Goal: Information Seeking & Learning: Find specific page/section

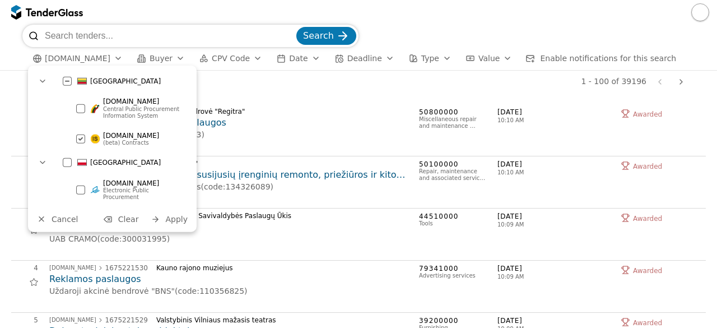
click at [81, 141] on div at bounding box center [80, 139] width 39 height 38
click at [120, 27] on input "search" at bounding box center [169, 36] width 249 height 22
click at [109, 36] on input "search" at bounding box center [169, 36] width 249 height 22
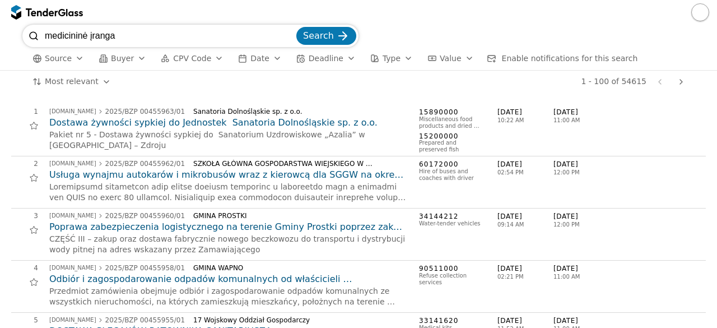
type input "medicininė įranga"
click at [296, 27] on button "Search" at bounding box center [326, 36] width 60 height 18
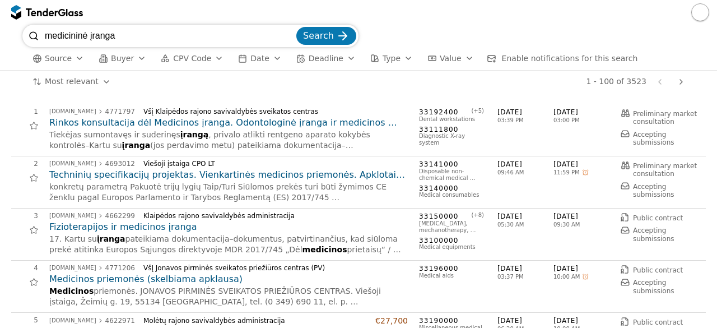
click at [306, 88] on div "1 - 100 of 3523 Previous page Next page" at bounding box center [405, 82] width 568 height 22
click at [241, 172] on h2 "Techninių specifikacijų projektas. Vienkartinės medicinos priemonės. Apklotais,…" at bounding box center [228, 175] width 358 height 12
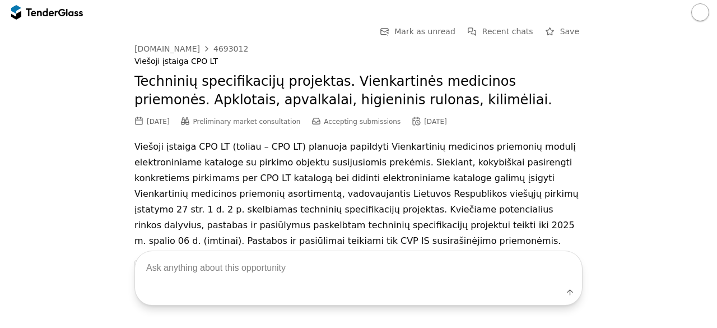
click at [242, 271] on textarea at bounding box center [358, 267] width 447 height 33
type textarea "techninės specifikacijos"
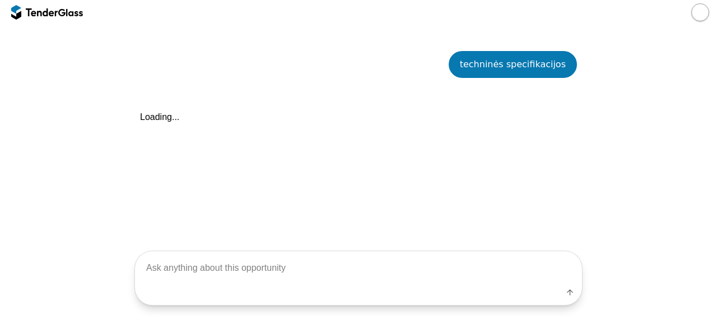
scroll to position [270, 0]
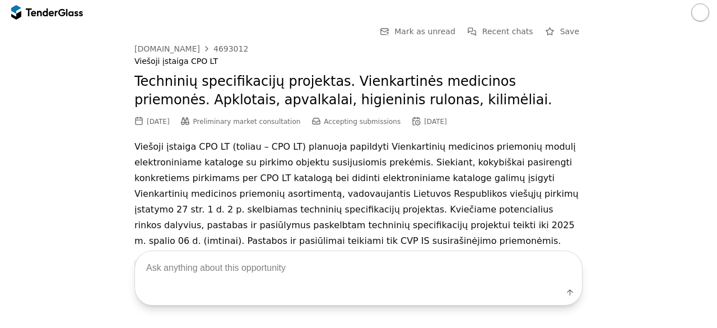
scroll to position [68, 0]
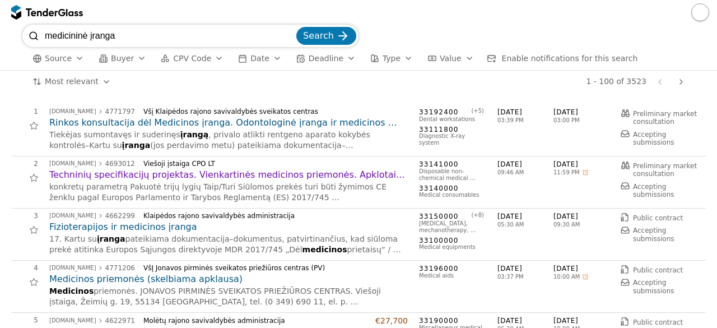
click at [385, 212] on div "Klaipėdos rajono savivaldybės administracija" at bounding box center [270, 216] width 255 height 8
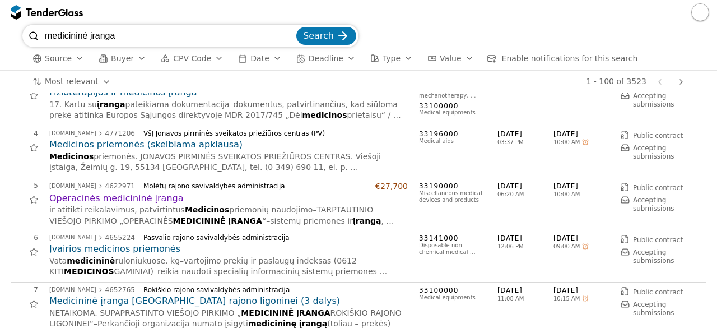
scroll to position [157, 0]
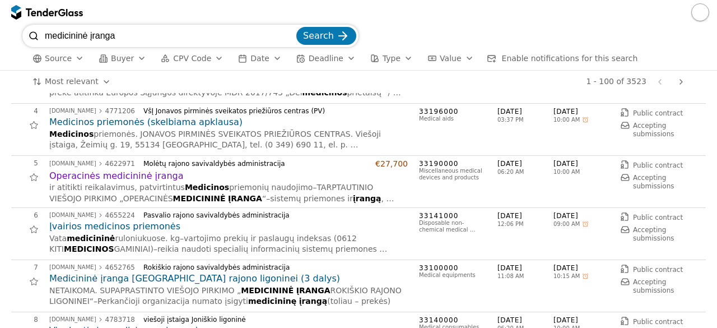
click at [207, 276] on h2 "Medicininė įranga [GEOGRAPHIC_DATA] rajono ligoninei (3 dalys)" at bounding box center [228, 278] width 358 height 12
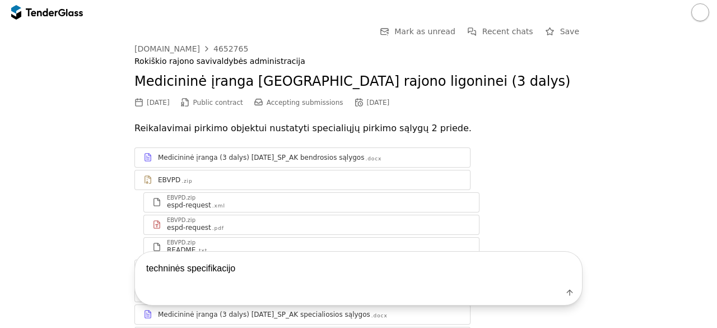
type textarea "techninės specifikacijos"
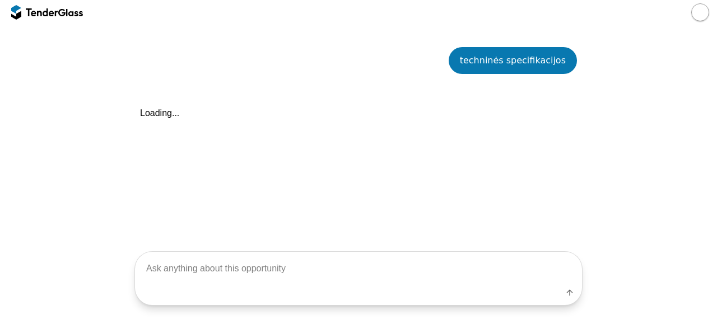
scroll to position [359, 0]
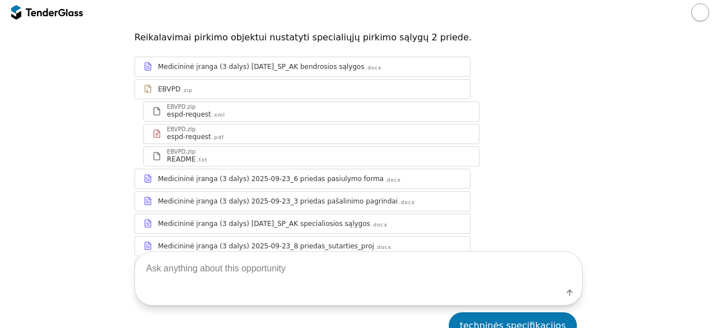
scroll to position [52, 0]
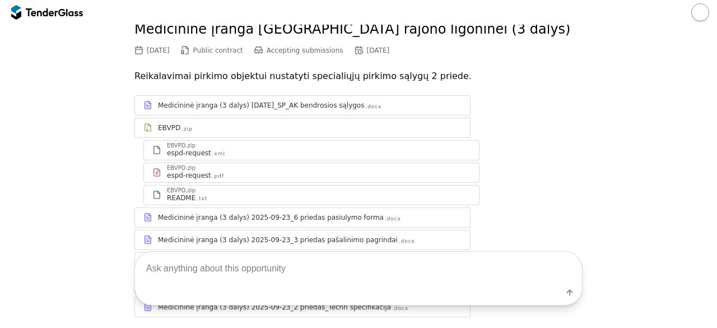
drag, startPoint x: 708, startPoint y: 102, endPoint x: 716, endPoint y: 132, distance: 30.9
click at [716, 132] on div "Go Back Mark as unread Recent chats Start a new chat Save viesiejipirkimai.lt 4…" at bounding box center [358, 176] width 717 height 303
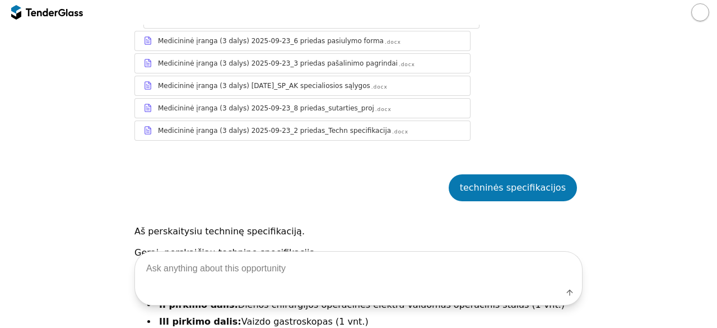
scroll to position [388, 0]
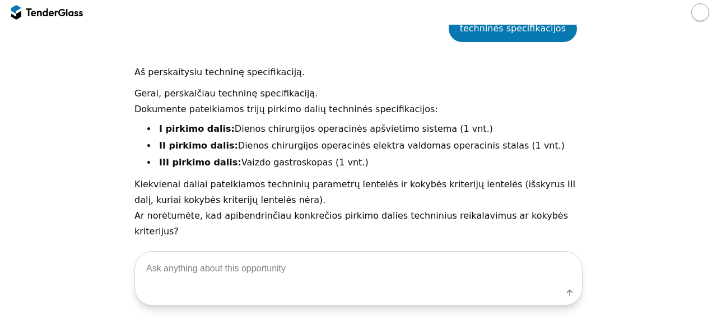
click at [65, 12] on div at bounding box center [61, 11] width 7 height 7
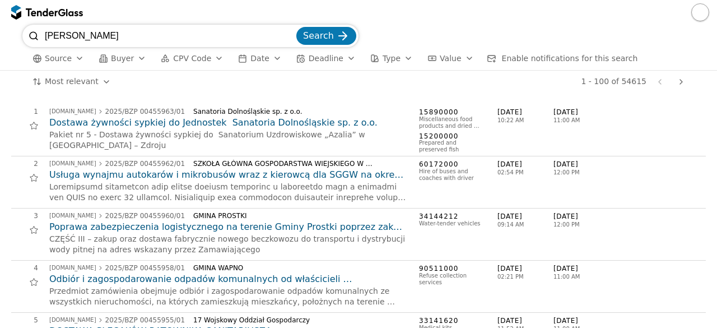
type input "miškininkystė"
click at [296, 27] on button "Search" at bounding box center [326, 36] width 60 height 18
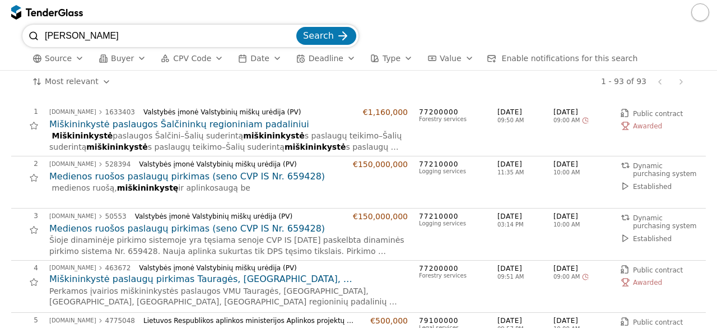
drag, startPoint x: 180, startPoint y: 33, endPoint x: 95, endPoint y: 36, distance: 85.2
click at [38, 32] on div "miškininkystė Search" at bounding box center [190, 36] width 336 height 22
click at [95, 36] on input "miškininkystė" at bounding box center [169, 36] width 249 height 22
click at [102, 36] on input "[PERSON_NAME]" at bounding box center [169, 36] width 249 height 22
click at [54, 35] on input "[PERSON_NAME]" at bounding box center [169, 36] width 249 height 22
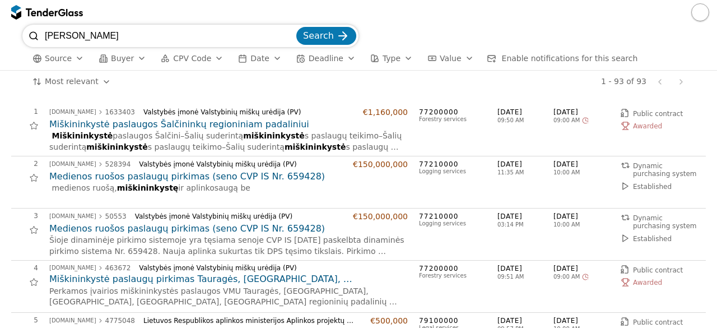
click at [141, 83] on div "1 - 93 of 93 Previous page Next page" at bounding box center [405, 82] width 568 height 22
click at [45, 35] on input "[PERSON_NAME]" at bounding box center [169, 36] width 249 height 22
type input "architektūra"
click at [296, 27] on button "Search" at bounding box center [326, 36] width 60 height 18
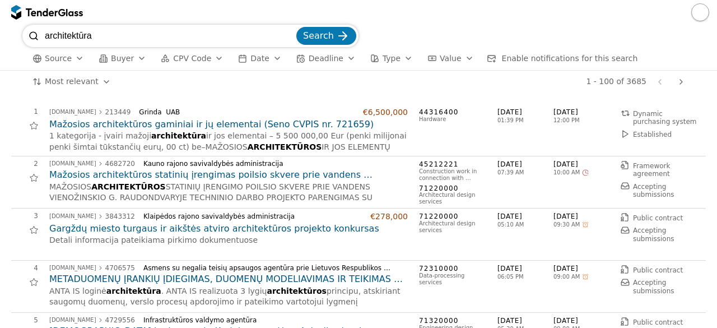
click at [120, 175] on h2 "Mažosios architektūros statinių įrengimas poilsio skvere prie vandens Vienožins…" at bounding box center [228, 175] width 358 height 12
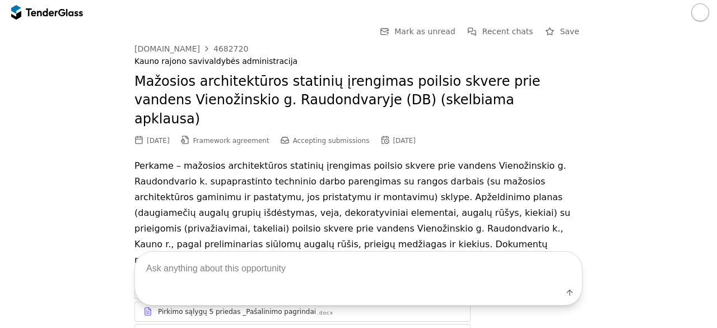
click at [279, 277] on textarea at bounding box center [358, 267] width 447 height 33
type textarea "techninės specifikacijos"
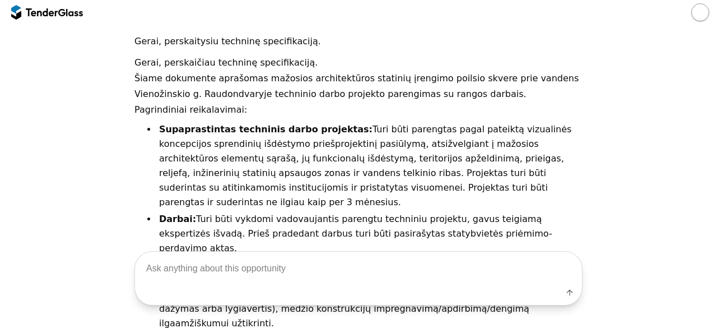
scroll to position [493, 0]
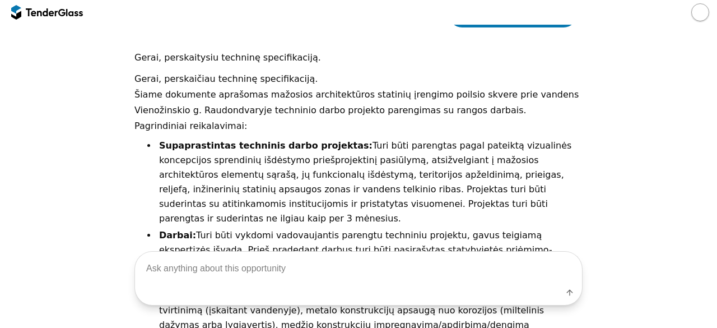
scroll to position [497, 0]
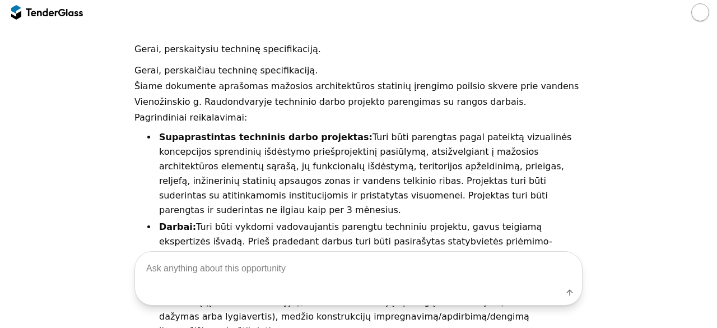
click at [46, 10] on div at bounding box center [41, 11] width 31 height 7
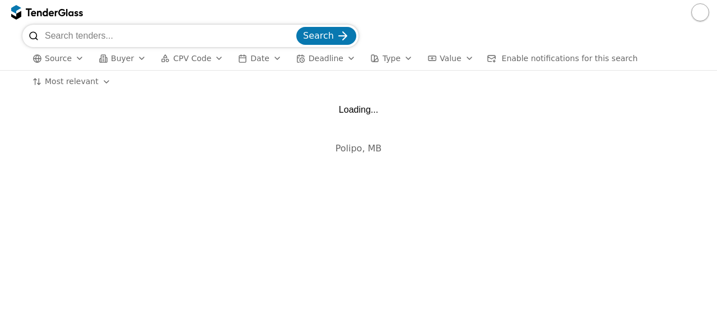
click at [100, 45] on input "search" at bounding box center [169, 36] width 249 height 22
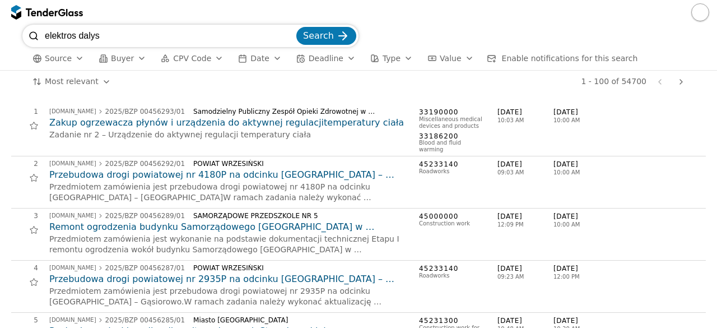
type input "elektros dalys"
click at [308, 34] on span "Search" at bounding box center [318, 35] width 31 height 11
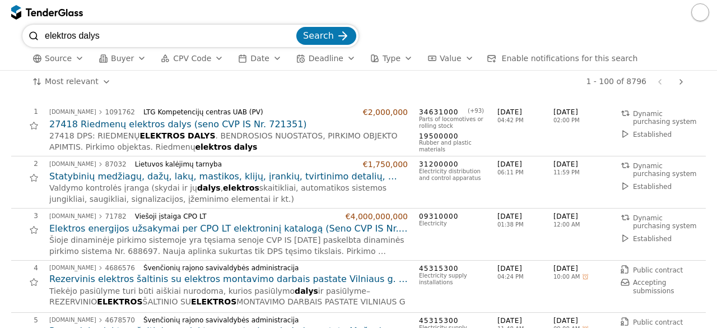
click at [255, 89] on div "1 - 100 of 8796 Previous page Next page" at bounding box center [405, 82] width 568 height 22
click at [235, 124] on h2 "27418 Riedmenų elektros dalys (seno CVP IS Nr. 721351)" at bounding box center [228, 124] width 358 height 12
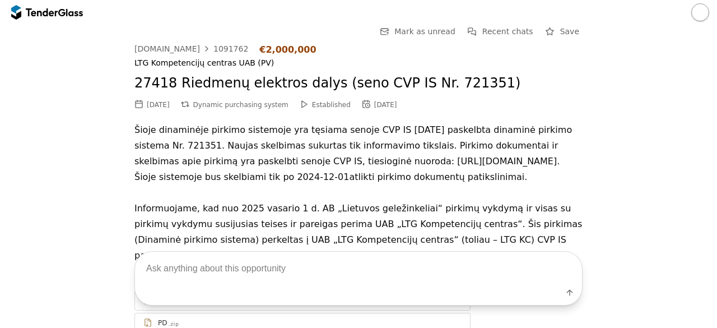
click at [293, 202] on p "Šioje dinaminėje pirkimo sistemoje yra tęsiama senoje CVP IS [DATE] paskelbta d…" at bounding box center [358, 200] width 448 height 157
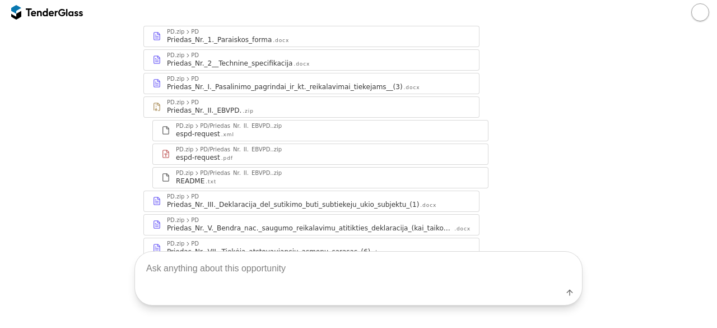
scroll to position [358, 0]
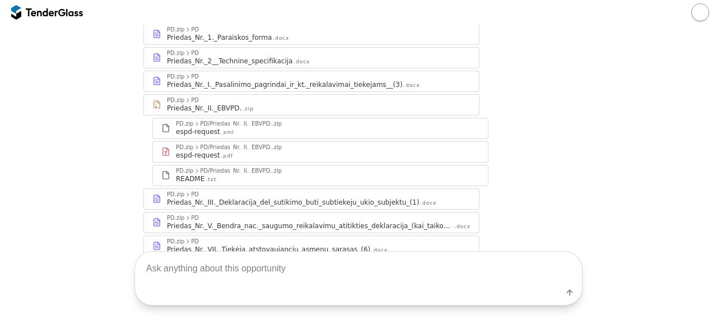
click at [193, 272] on textarea at bounding box center [358, 267] width 447 height 33
type textarea "techninės specifikacijos"
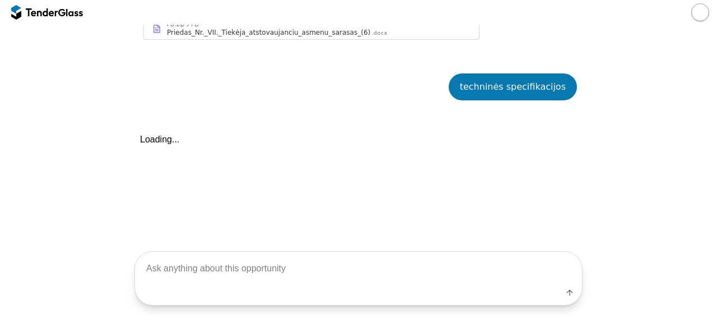
scroll to position [600, 0]
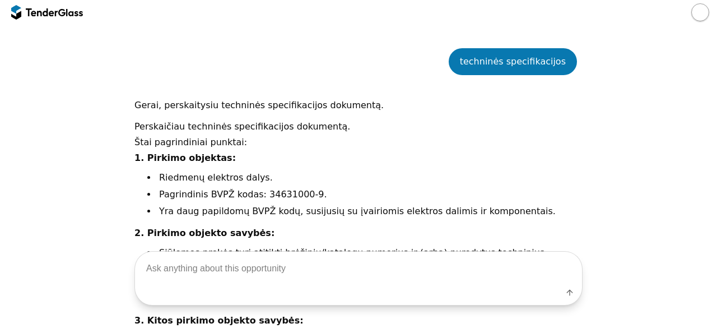
click at [385, 150] on p "1. Pirkimo objektas:" at bounding box center [358, 158] width 448 height 16
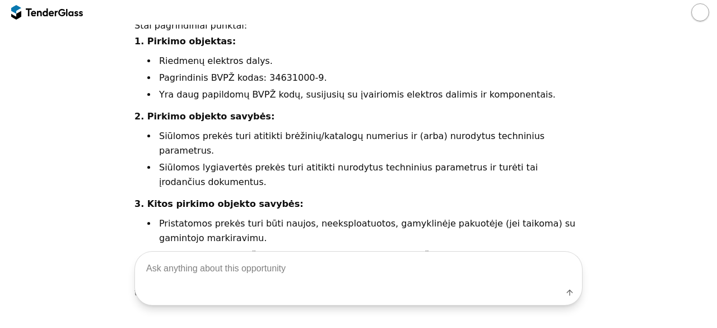
scroll to position [707, 0]
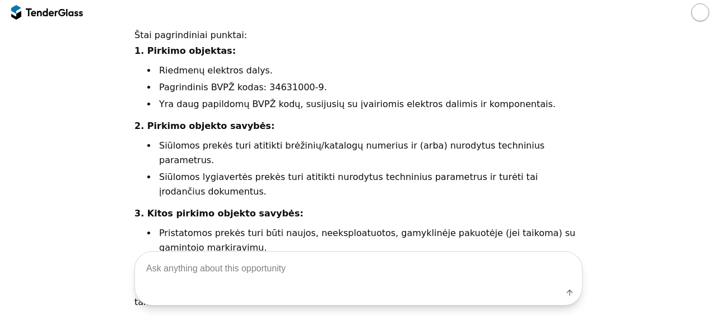
click at [63, 15] on div at bounding box center [61, 11] width 7 height 7
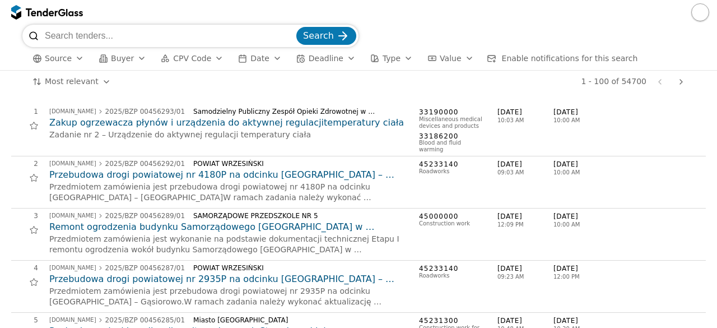
click at [69, 38] on input "search" at bounding box center [169, 36] width 249 height 22
type input "projektavimas"
click at [296, 27] on button "Search" at bounding box center [326, 36] width 60 height 18
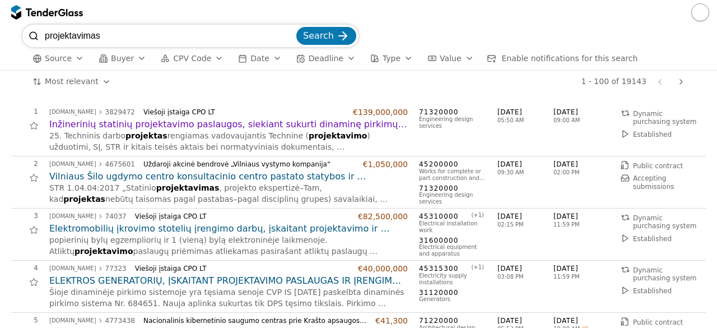
click at [203, 125] on h2 "Inžinerinių statinių projektavimo paslaugos, siekiant sukurti dinaminę pirkimų …" at bounding box center [228, 124] width 358 height 12
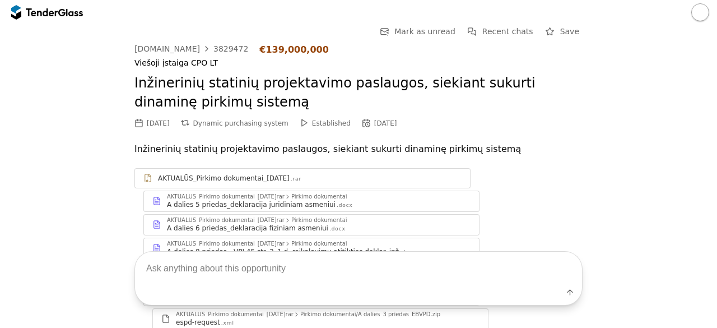
click at [515, 108] on h2 "Inžinerinių statinių projektavimo paslaugos, siekiant sukurti dinaminę pirkimų …" at bounding box center [358, 93] width 448 height 38
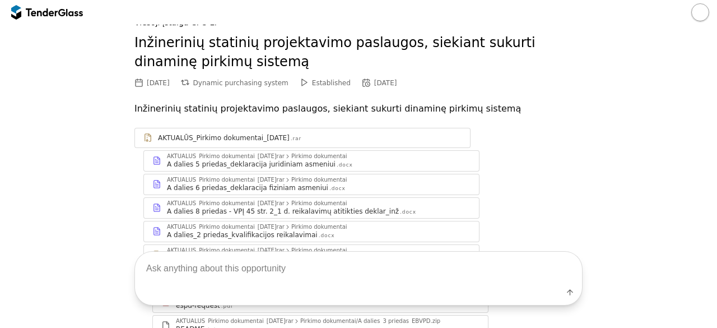
scroll to position [10, 0]
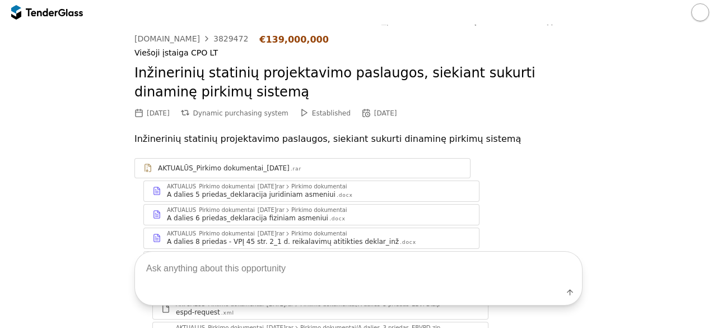
click at [382, 266] on textarea at bounding box center [358, 267] width 447 height 33
type textarea "techninės specifikacijos"
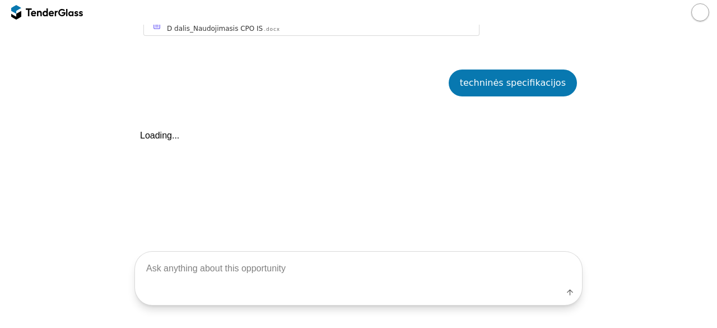
scroll to position [525, 0]
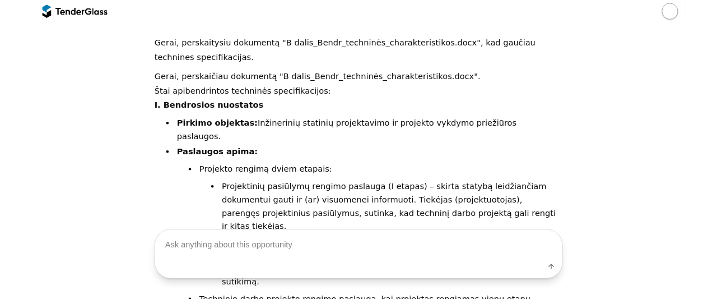
scroll to position [618, 0]
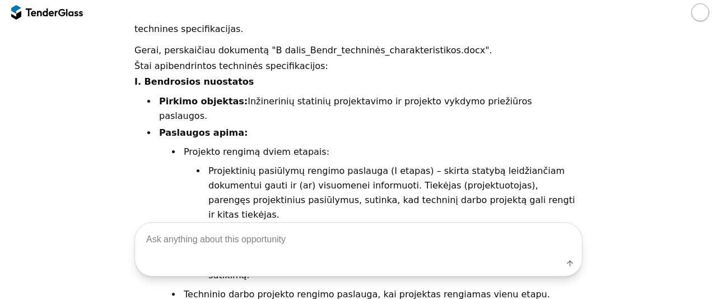
click at [70, 10] on div at bounding box center [74, 11] width 17 height 7
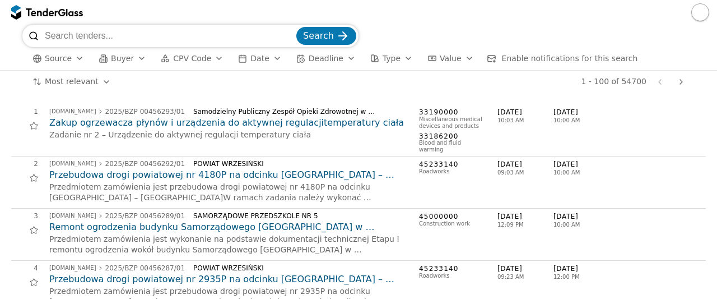
click at [73, 55] on div "button" at bounding box center [79, 58] width 31 height 29
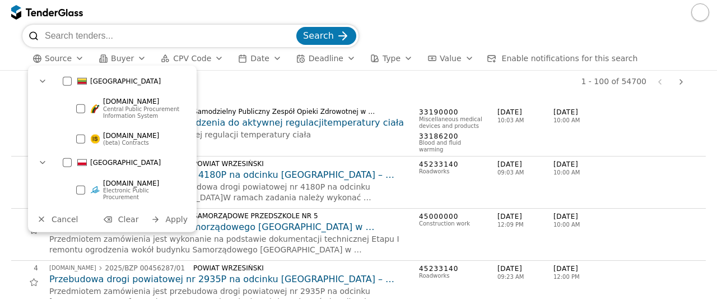
click at [10, 67] on div "Search Source Buyer CPV Code Date Deadline Type Value Enable notifications for …" at bounding box center [359, 47] width 706 height 45
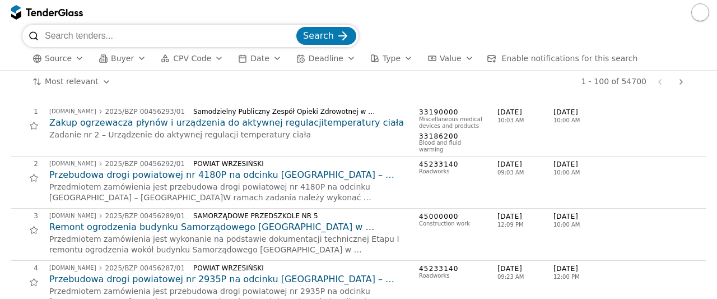
click at [130, 58] on div "button" at bounding box center [141, 58] width 31 height 29
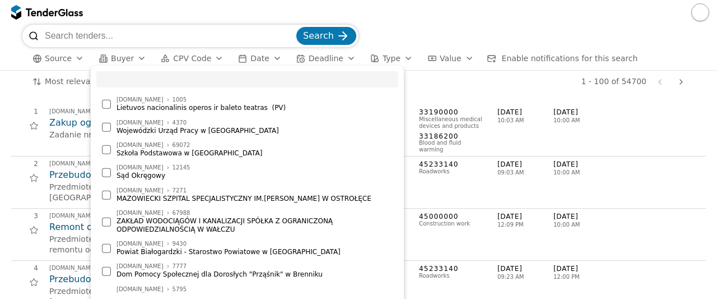
click at [71, 60] on button "Source" at bounding box center [58, 59] width 60 height 14
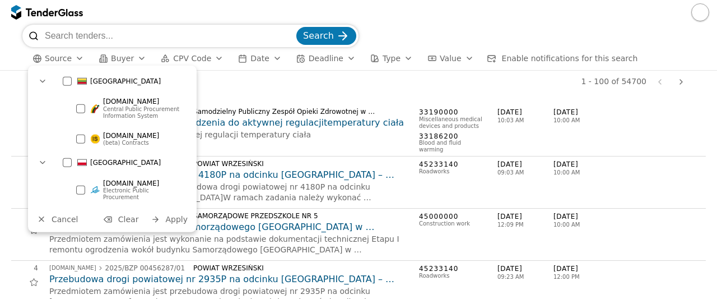
click at [68, 80] on div at bounding box center [67, 81] width 9 height 9
click at [123, 58] on span "Buyer" at bounding box center [122, 58] width 23 height 9
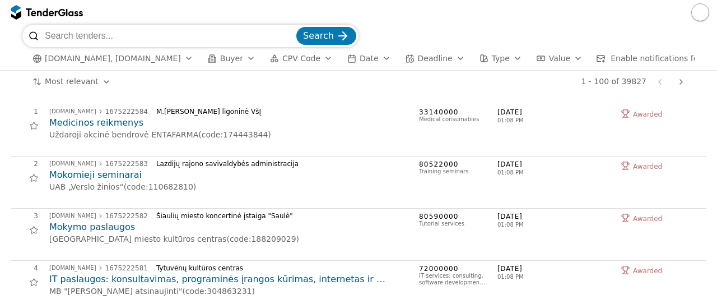
click at [235, 59] on div "button" at bounding box center [250, 58] width 31 height 29
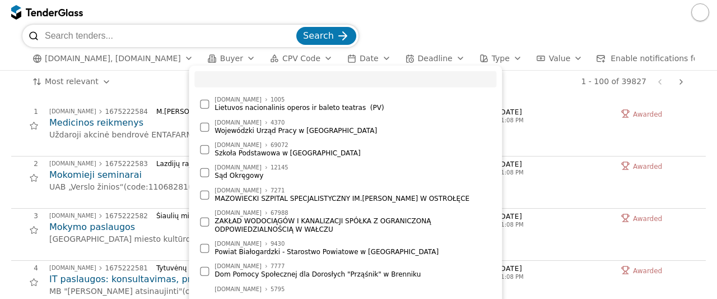
click at [116, 36] on input "search" at bounding box center [169, 36] width 249 height 22
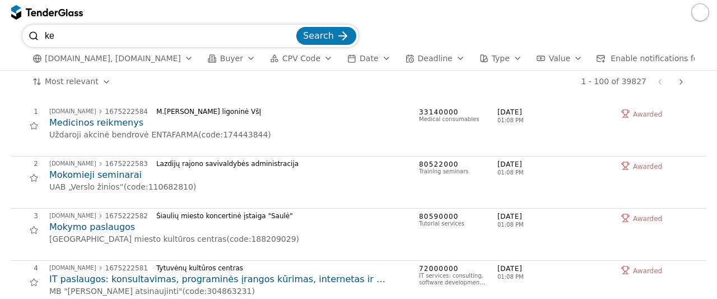
type input "k"
click at [227, 59] on button "Buyer" at bounding box center [231, 59] width 57 height 14
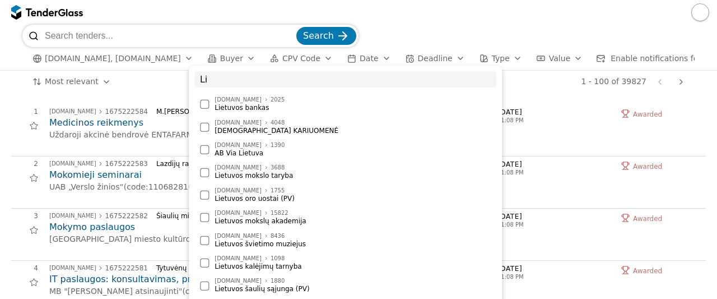
type input "L"
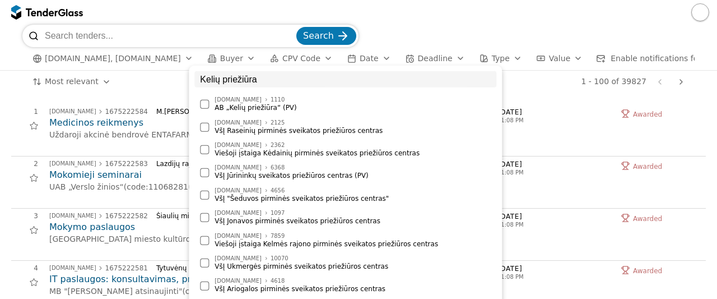
type input "Kelių priežiūra"
click at [205, 108] on div at bounding box center [204, 104] width 9 height 9
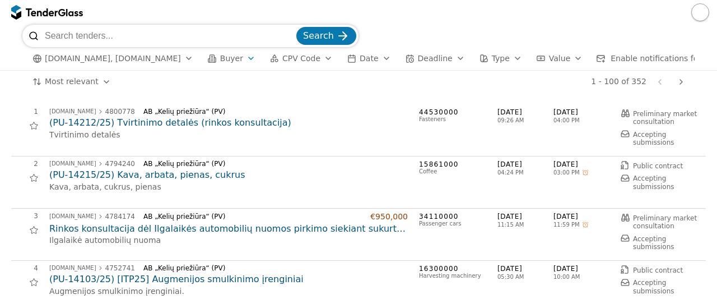
click at [235, 56] on div "button" at bounding box center [250, 58] width 31 height 29
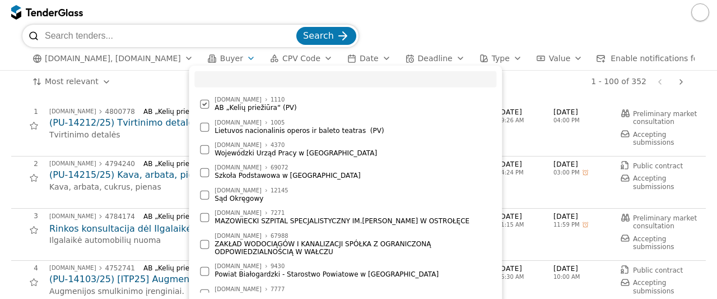
click at [235, 57] on div "button" at bounding box center [250, 58] width 31 height 29
